Goal: Task Accomplishment & Management: Understand process/instructions

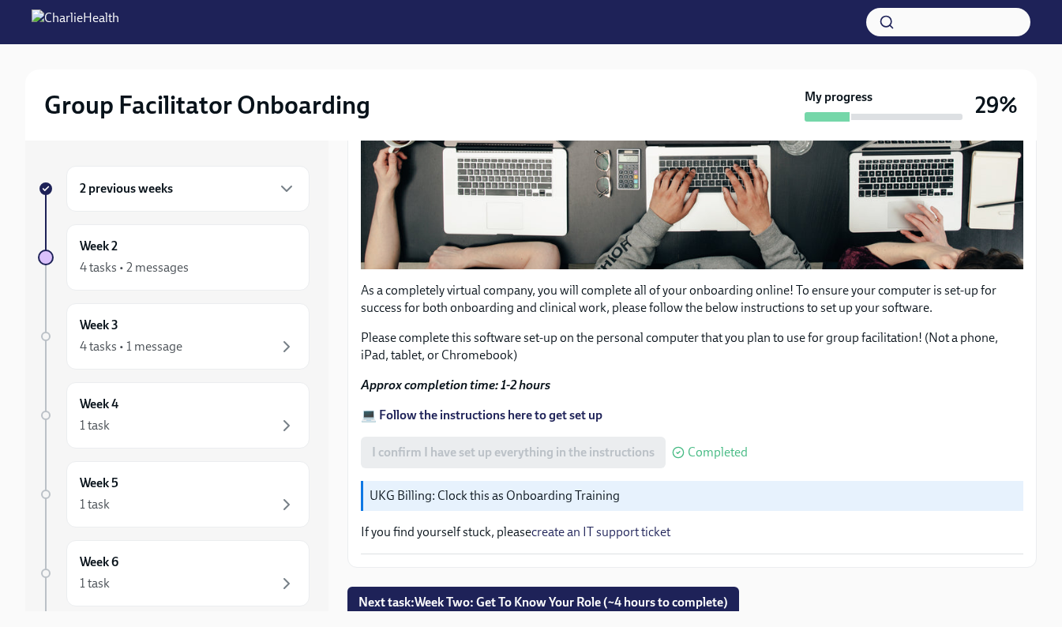
scroll to position [477, 0]
click at [214, 267] on div "4 tasks • 2 messages" at bounding box center [188, 267] width 216 height 19
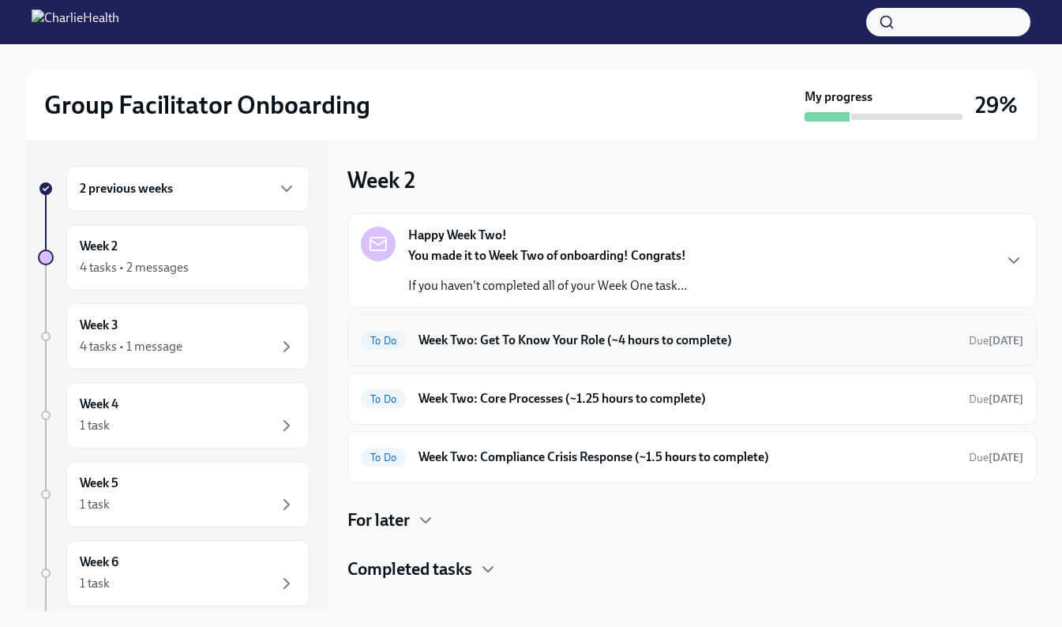
click at [583, 351] on div "To Do Week Two: Get To Know Your Role (~4 hours to complete) Due in 4 days" at bounding box center [692, 340] width 663 height 25
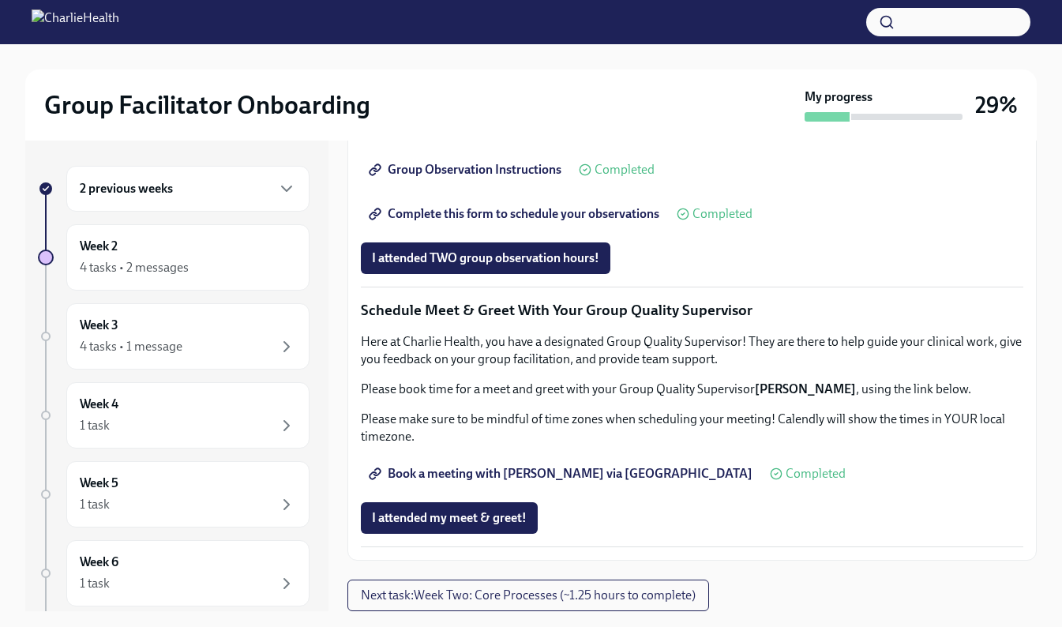
scroll to position [1474, 0]
click at [622, 586] on button "Next task : Week Two: Core Processes (~1.25 hours to complete)" at bounding box center [528, 596] width 362 height 32
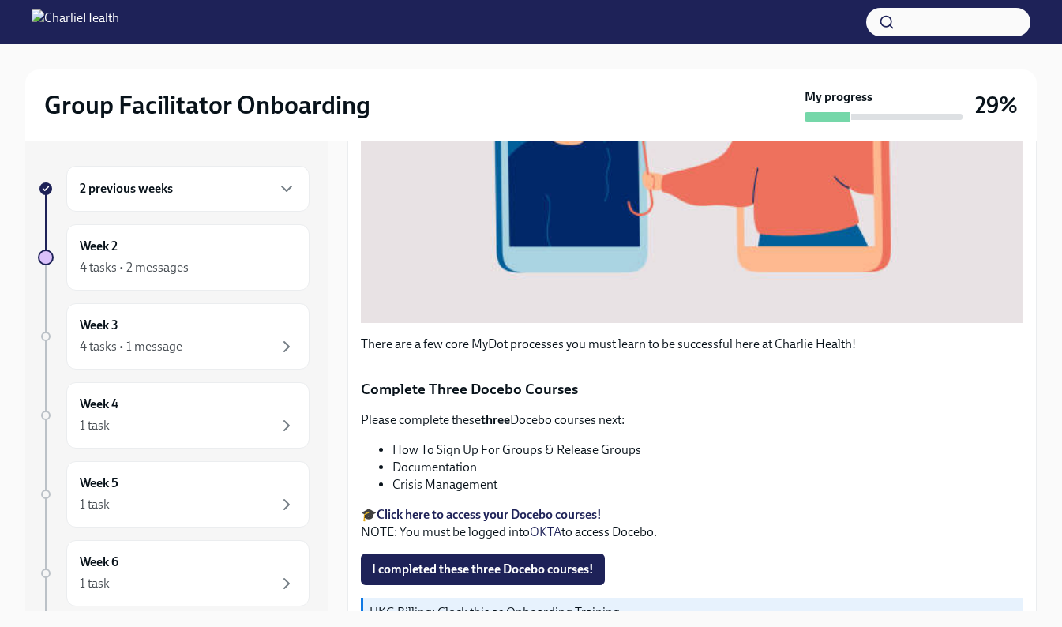
scroll to position [560, 0]
